Goal: Task Accomplishment & Management: Complete application form

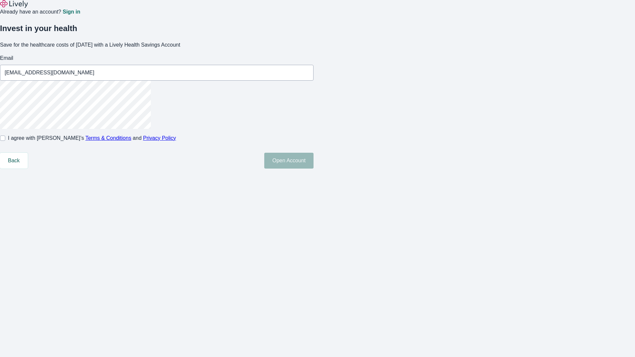
click at [5, 141] on input "I agree with Lively’s Terms & Conditions and Privacy Policy" at bounding box center [2, 138] width 5 height 5
checkbox input "true"
click at [313, 169] on button "Open Account" at bounding box center [288, 161] width 49 height 16
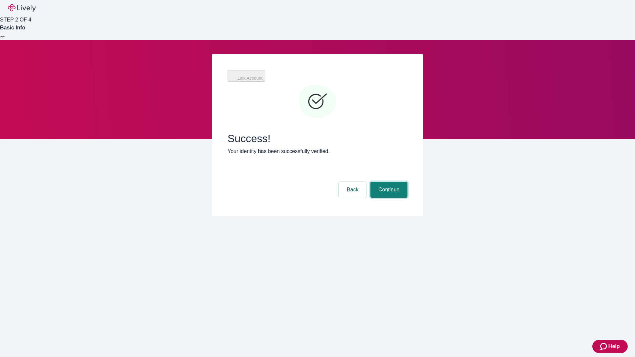
click at [388, 182] on button "Continue" at bounding box center [388, 190] width 37 height 16
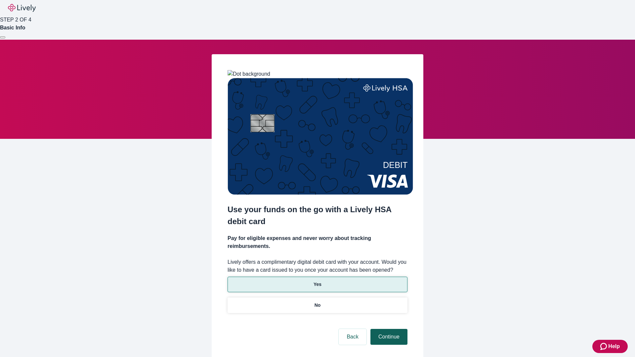
click at [317, 281] on p "Yes" at bounding box center [317, 284] width 8 height 7
click at [388, 329] on button "Continue" at bounding box center [388, 337] width 37 height 16
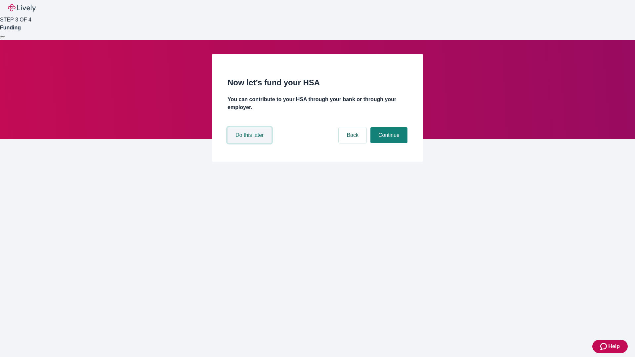
click at [250, 143] on button "Do this later" at bounding box center [249, 135] width 44 height 16
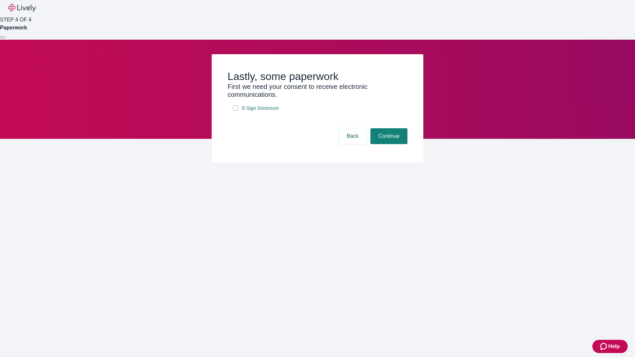
click at [235, 111] on input "E-Sign Disclosure" at bounding box center [235, 107] width 5 height 5
checkbox input "true"
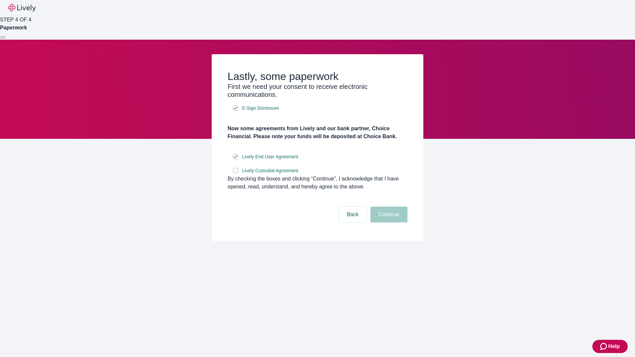
click at [235, 173] on input "Lively Custodial Agreement" at bounding box center [235, 170] width 5 height 5
checkbox input "true"
click at [388, 222] on button "Continue" at bounding box center [388, 215] width 37 height 16
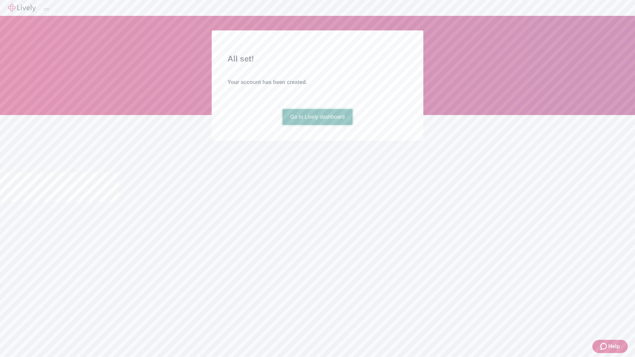
click at [317, 125] on link "Go to Lively dashboard" at bounding box center [317, 117] width 70 height 16
